Goal: Check status

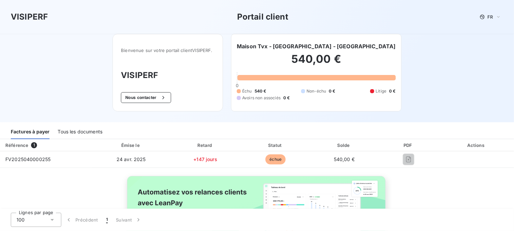
scroll to position [49, 0]
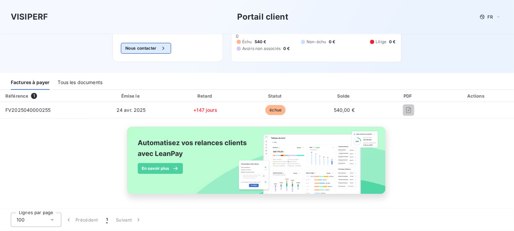
click at [135, 45] on button "Nous contacter" at bounding box center [146, 48] width 50 height 11
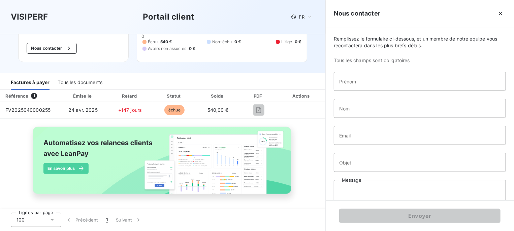
click at [109, 48] on div "Bienvenue sur votre portail client VISIPERF . VISIPERF Nous contacter" at bounding box center [73, 23] width 111 height 78
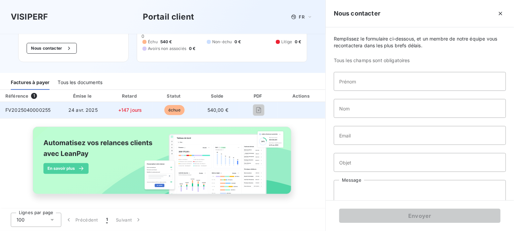
click at [28, 110] on span "FV2025040000255" at bounding box center [27, 110] width 45 height 6
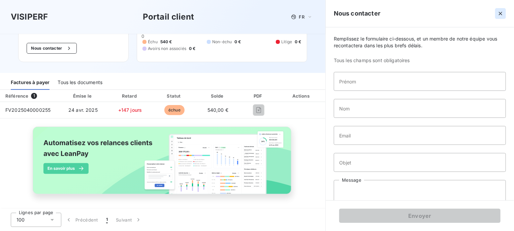
click at [502, 14] on icon "button" at bounding box center [500, 13] width 3 height 3
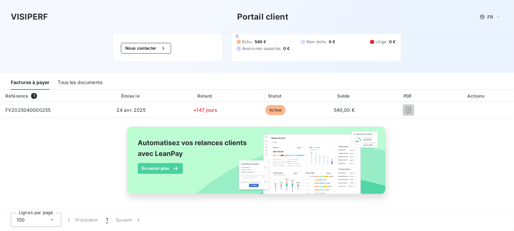
scroll to position [0, 0]
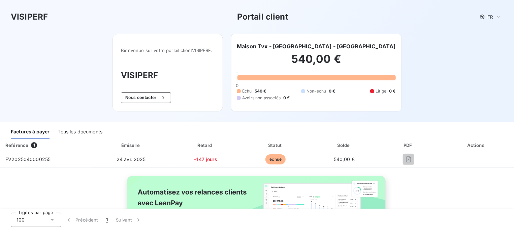
click at [41, 132] on div "Factures à payer" at bounding box center [30, 132] width 39 height 14
